Goal: Task Accomplishment & Management: Manage account settings

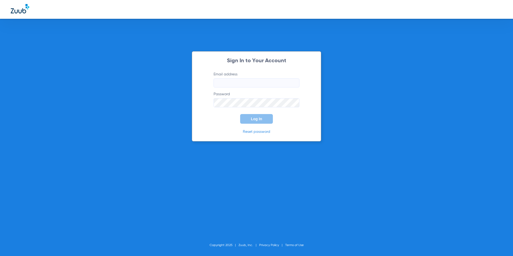
type input "[EMAIL_ADDRESS][DOMAIN_NAME]"
click at [256, 119] on span "Log In" at bounding box center [256, 119] width 11 height 4
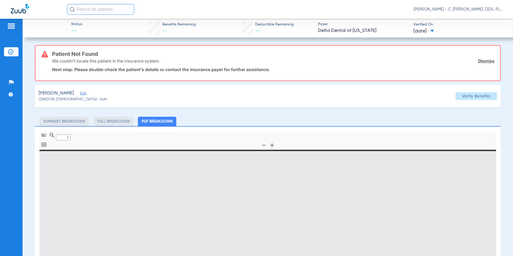
type input "0"
select select "page-width"
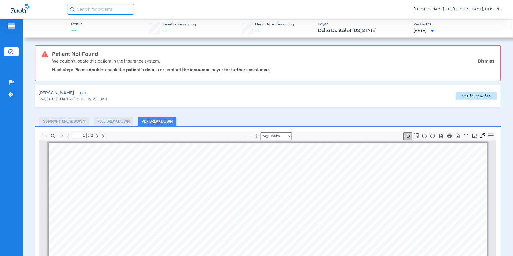
click at [478, 61] on link "Dismiss" at bounding box center [486, 60] width 16 height 5
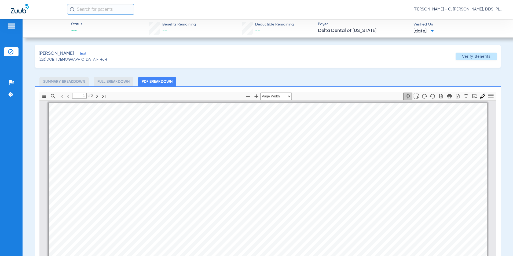
scroll to position [242, 0]
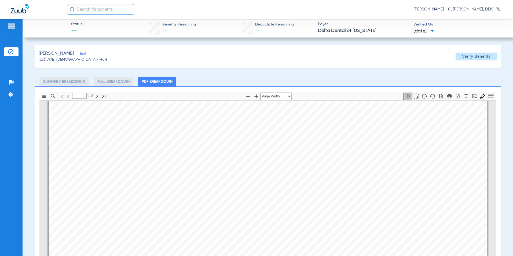
click at [69, 85] on li "Summary Breakdown" at bounding box center [63, 81] width 49 height 9
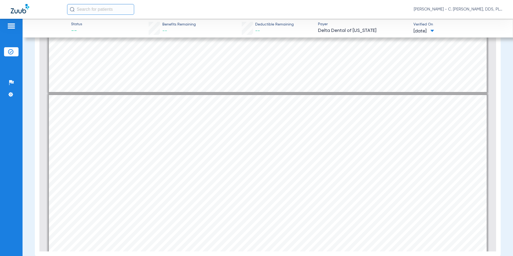
type input "2"
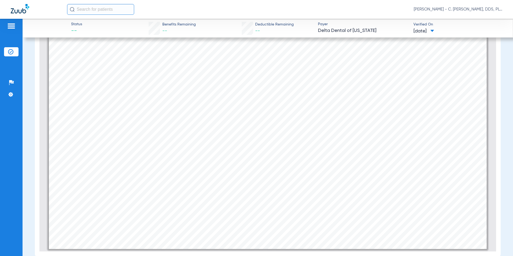
scroll to position [945, 0]
